Goal: Information Seeking & Learning: Learn about a topic

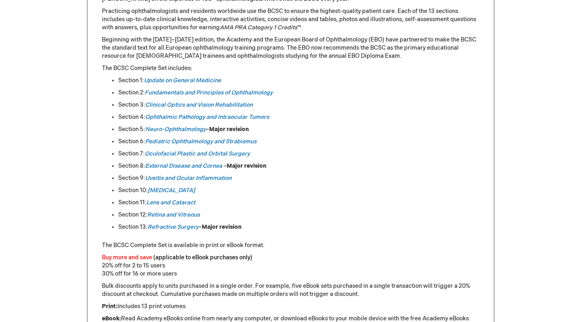
scroll to position [407, 0]
click at [173, 273] on p "Buy more and save (applicable to eBook purchases only) 20% off for 2 to 15 user…" at bounding box center [290, 265] width 377 height 24
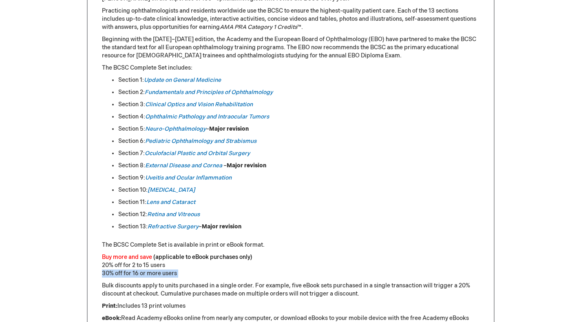
click at [173, 273] on p "Buy more and save (applicable to eBook purchases only) 20% off for 2 to 15 user…" at bounding box center [290, 265] width 377 height 24
click at [162, 270] on p "Buy more and save (applicable to eBook purchases only) 20% off for 2 to 15 user…" at bounding box center [290, 265] width 377 height 24
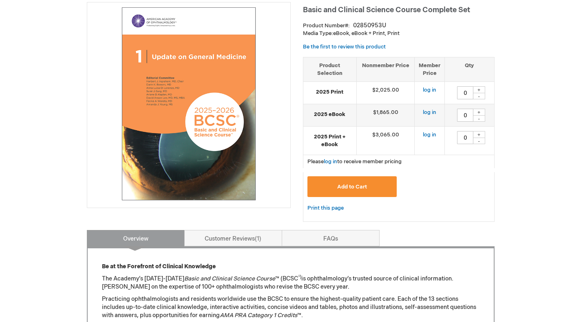
scroll to position [119, 0]
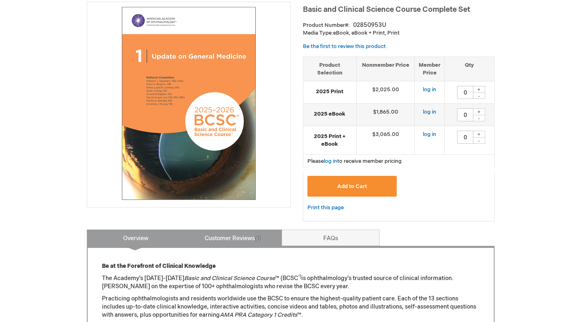
click at [224, 238] on link "Customer Reviews 1" at bounding box center [233, 238] width 98 height 16
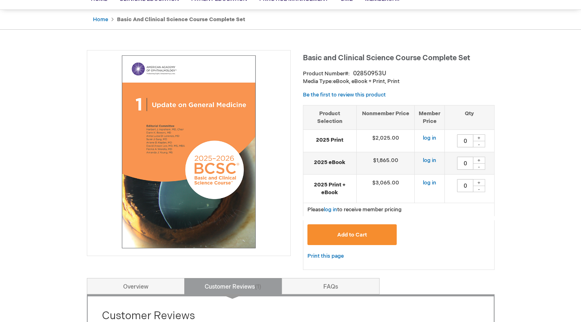
scroll to position [0, 0]
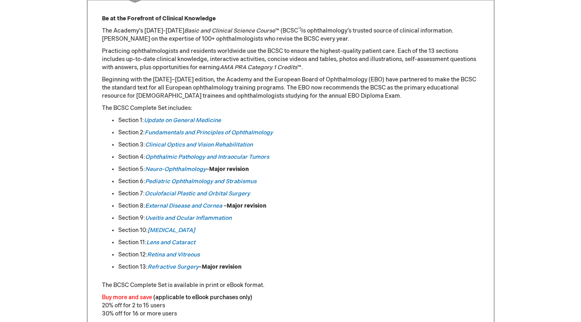
scroll to position [367, 0]
click at [166, 255] on link "Retina and Vitreous" at bounding box center [173, 254] width 53 height 7
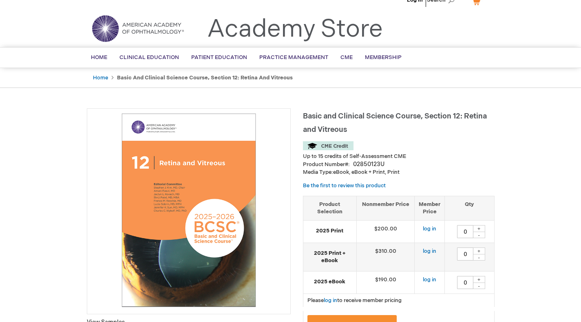
scroll to position [13, 0]
